Goal: Register for event/course

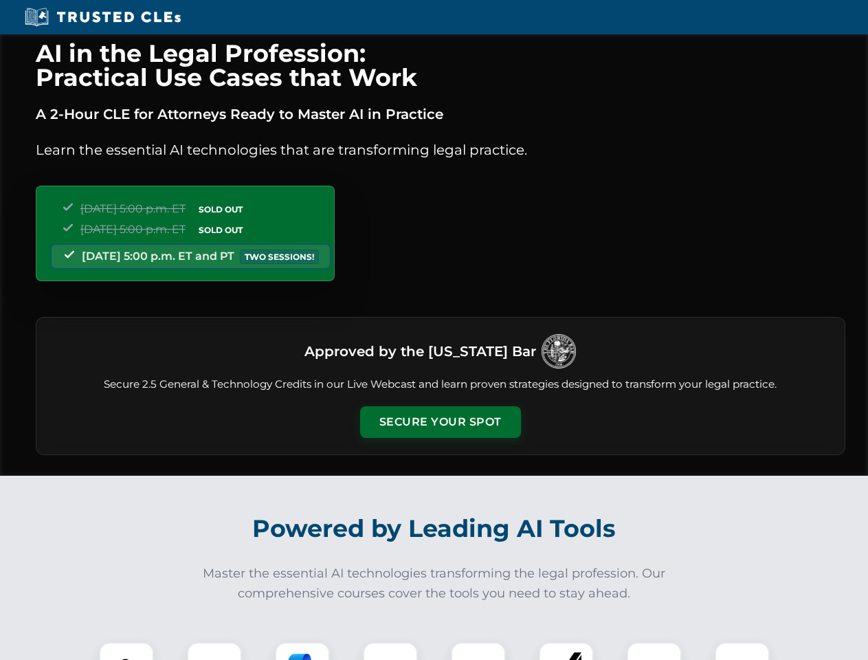
click at [440, 422] on button "Secure Your Spot" at bounding box center [440, 422] width 161 height 32
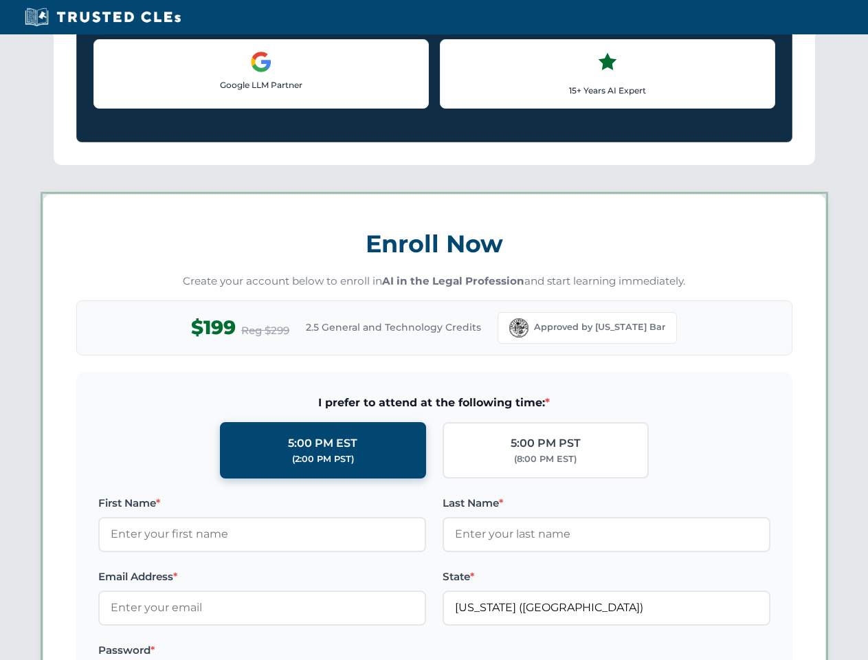
click at [303, 651] on label "Password *" at bounding box center [262, 650] width 328 height 17
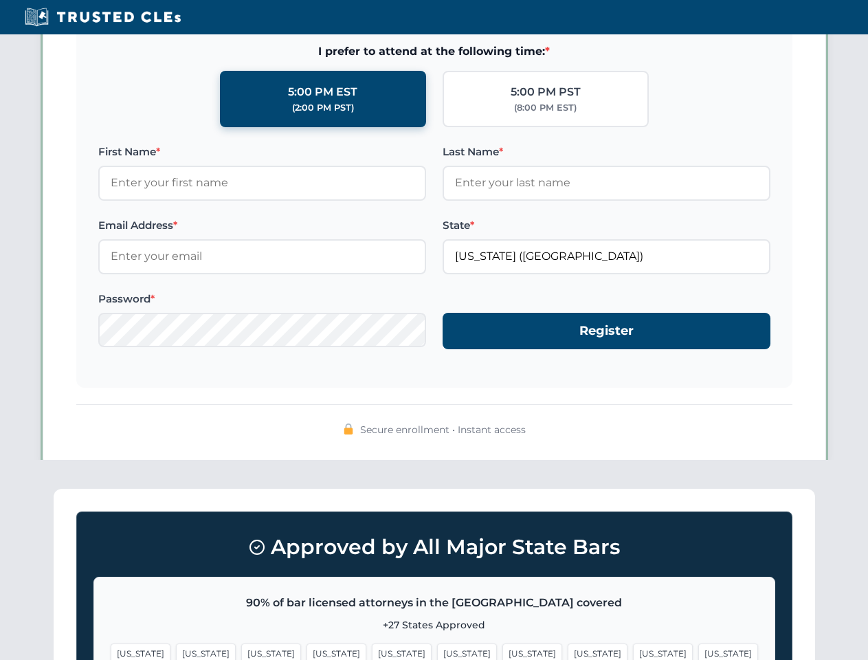
click at [633, 651] on span "[US_STATE]" at bounding box center [663, 654] width 60 height 20
